Goal: Check status: Check status

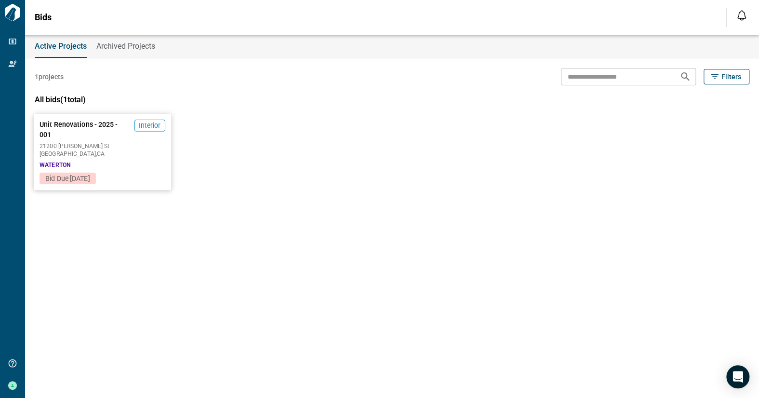
click at [122, 134] on span "Unit Renovations - 2025 - 001" at bounding box center [85, 130] width 91 height 20
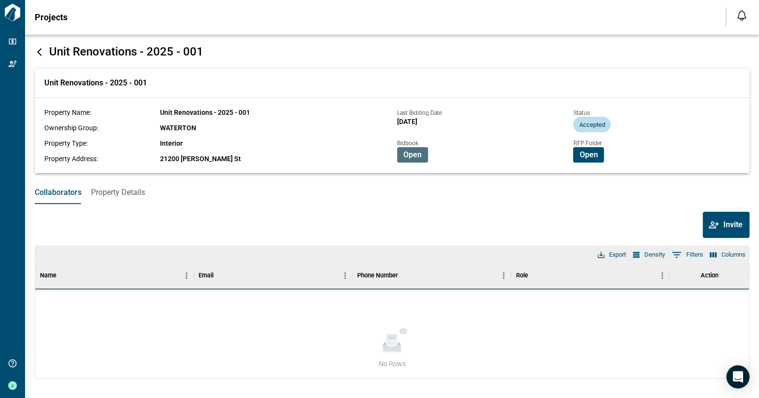
click at [412, 155] on span "Open" at bounding box center [413, 155] width 18 height 10
click at [407, 153] on span "Open" at bounding box center [413, 155] width 18 height 10
click at [411, 153] on span "Open" at bounding box center [413, 155] width 18 height 10
